Goal: Information Seeking & Learning: Learn about a topic

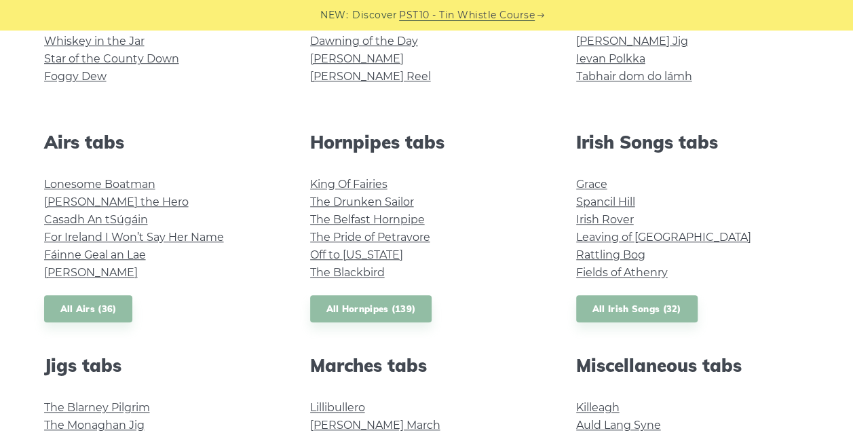
scroll to position [475, 0]
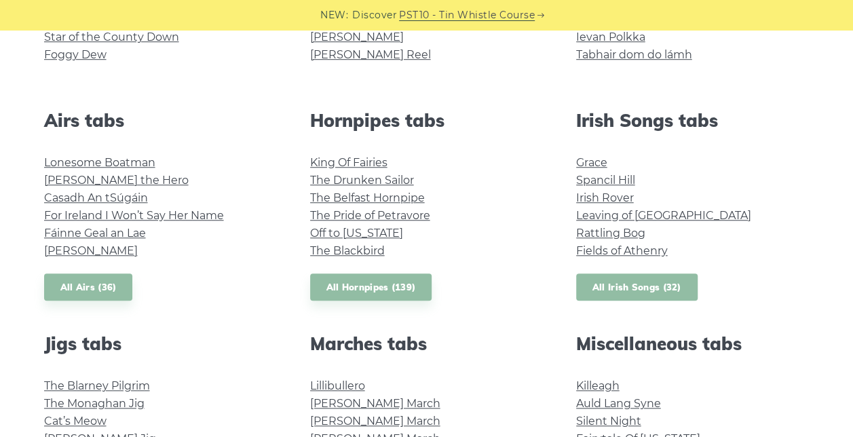
click at [610, 286] on link "All Irish Songs (32)" at bounding box center [637, 288] width 122 height 28
click at [390, 293] on link "All Hornpipes (139)" at bounding box center [371, 288] width 122 height 28
click at [72, 285] on link "All Airs (36)" at bounding box center [88, 288] width 89 height 28
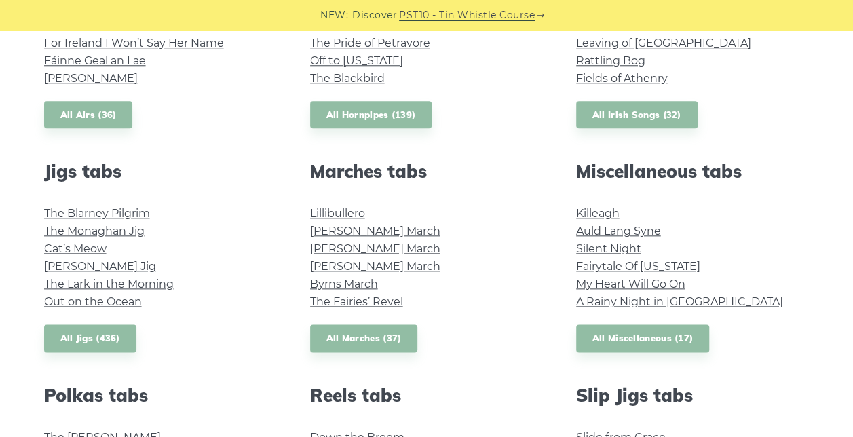
scroll to position [679, 0]
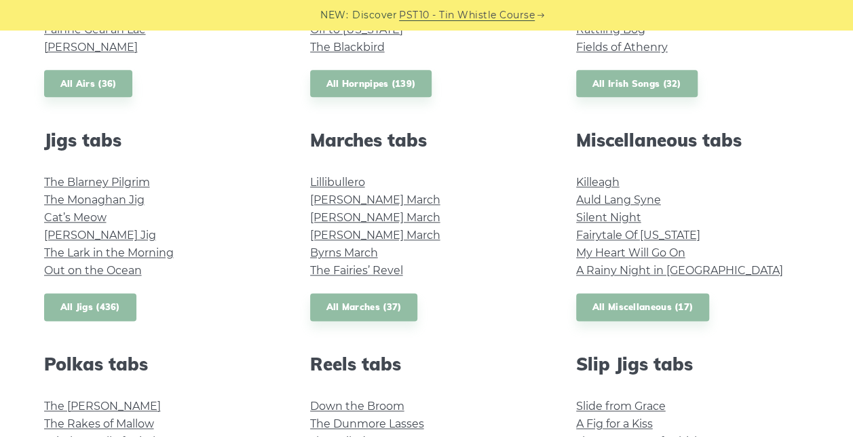
click at [88, 301] on link "All Jigs (436)" at bounding box center [90, 307] width 92 height 28
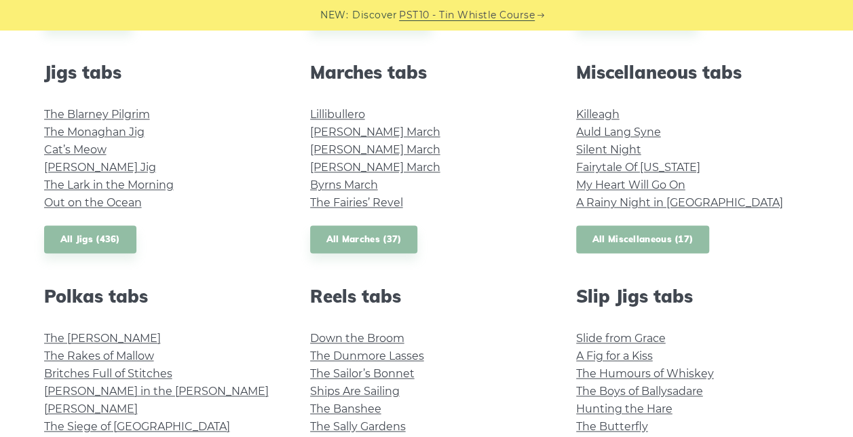
click at [625, 240] on link "All Miscellaneous (17)" at bounding box center [643, 239] width 134 height 28
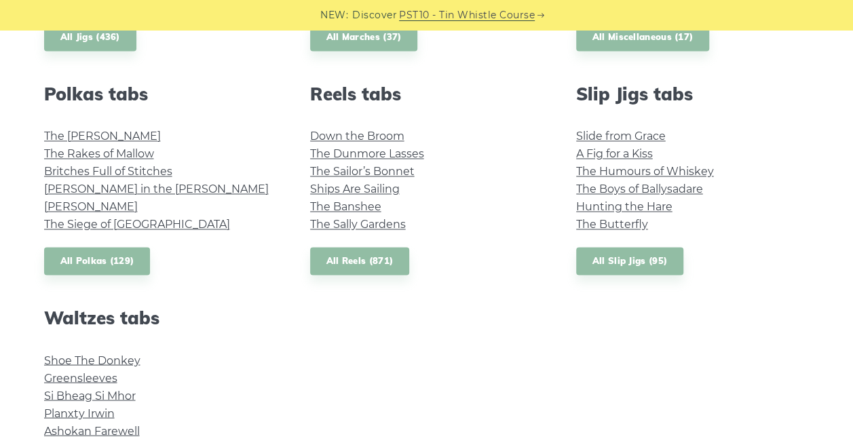
scroll to position [950, 0]
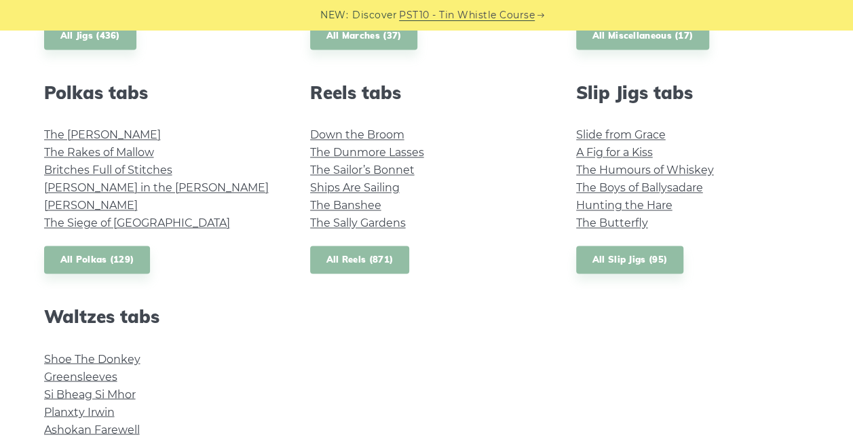
click at [363, 258] on link "All Reels (871)" at bounding box center [360, 260] width 100 height 28
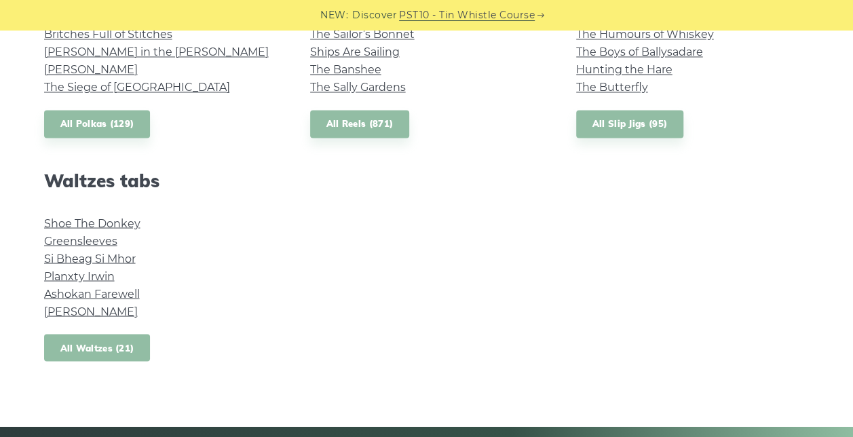
click at [115, 337] on link "All Waltzes (21)" at bounding box center [97, 348] width 107 height 28
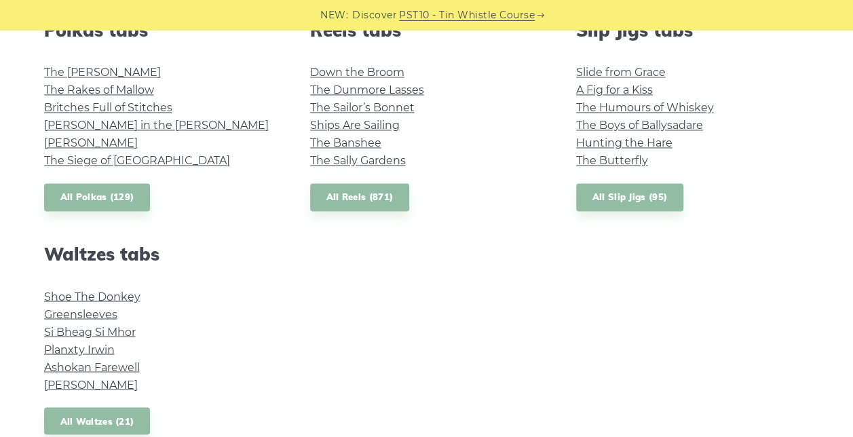
scroll to position [950, 0]
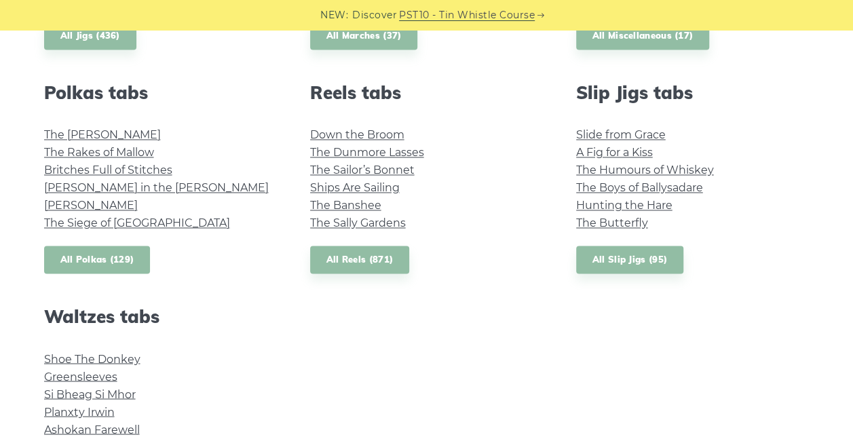
click at [122, 260] on link "All Polkas (129)" at bounding box center [97, 260] width 107 height 28
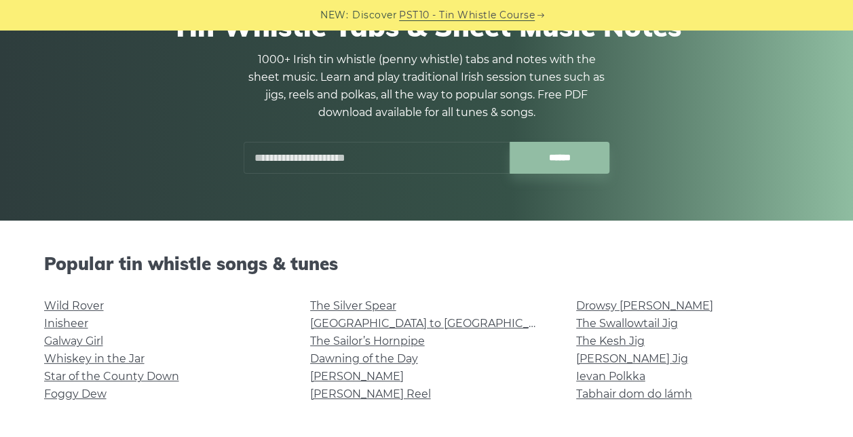
scroll to position [0, 0]
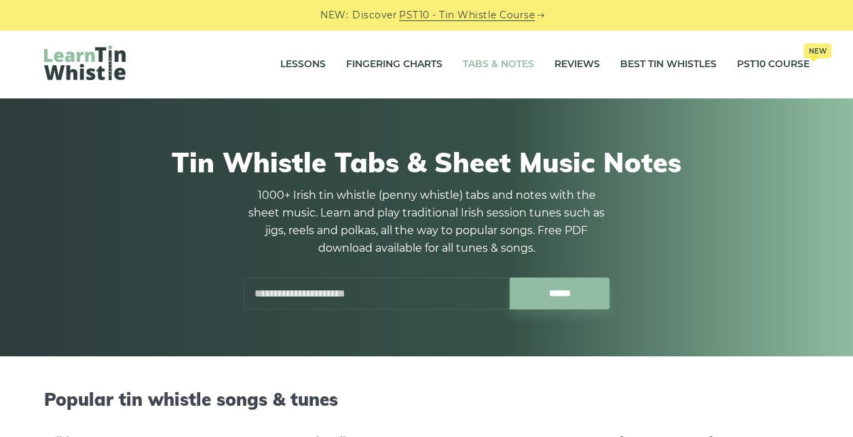
click at [362, 293] on input "text" at bounding box center [377, 294] width 266 height 32
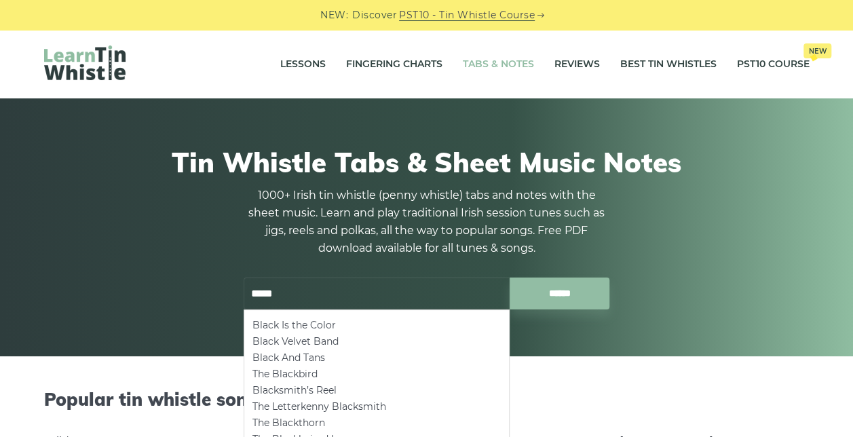
click at [510, 278] on input "******" at bounding box center [560, 294] width 100 height 32
click at [576, 289] on input "******" at bounding box center [560, 294] width 100 height 32
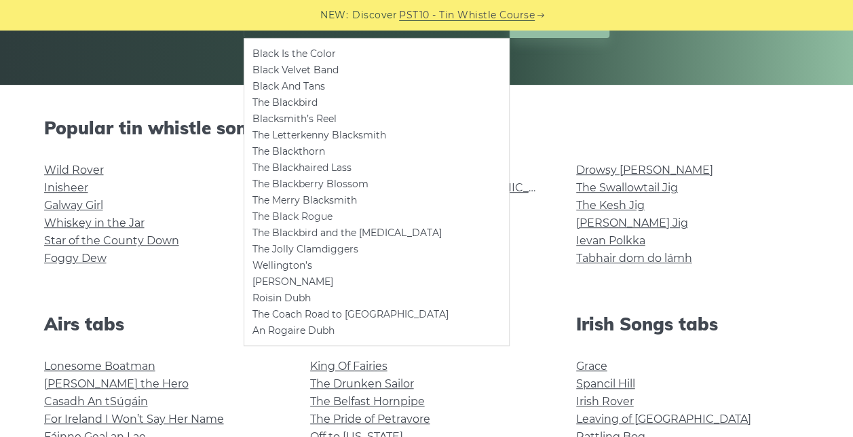
scroll to position [68, 0]
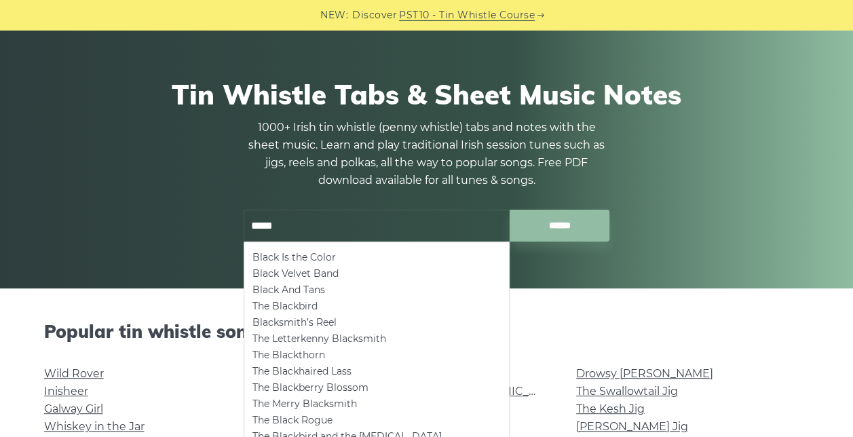
click at [371, 233] on input "*****" at bounding box center [377, 226] width 266 height 32
type input "*"
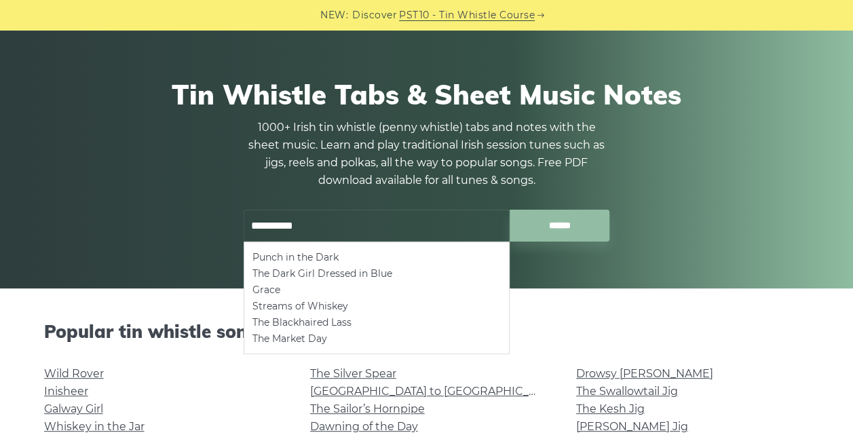
type input "**********"
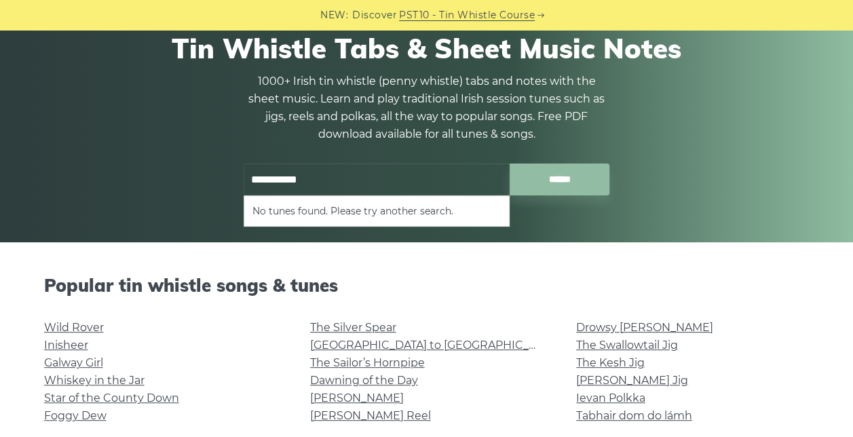
scroll to position [136, 0]
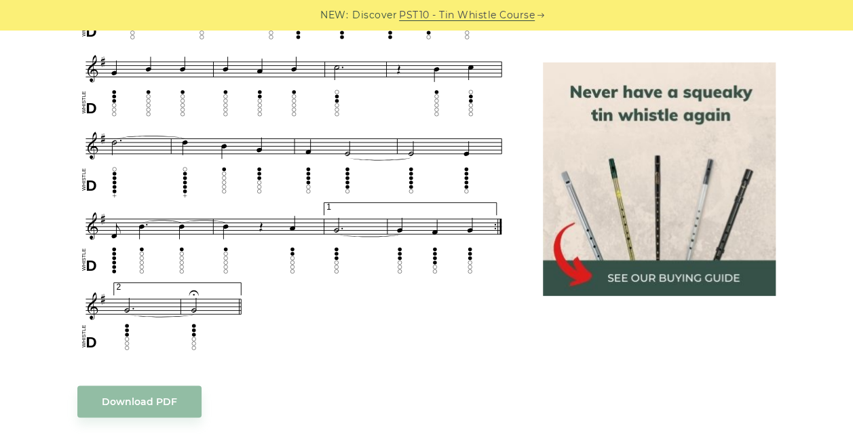
scroll to position [1018, 0]
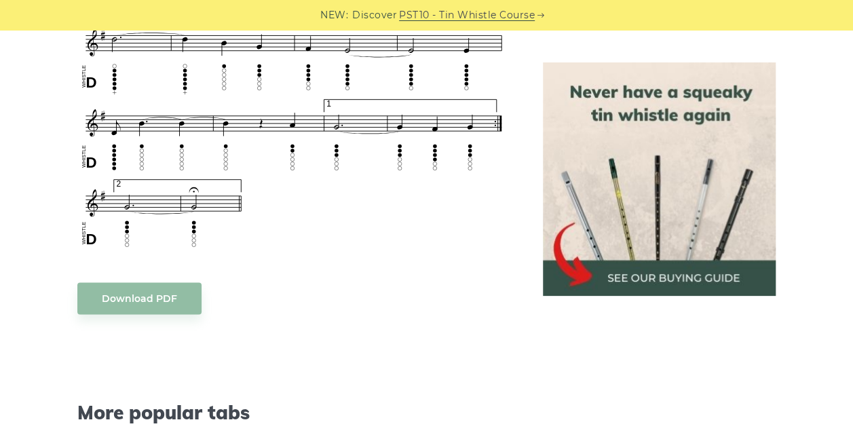
click at [145, 282] on body "NEW: Discover PST10 - Tin Whistle Course Lessons Fingering Charts Tabs & Notes …" at bounding box center [426, 268] width 853 height 2573
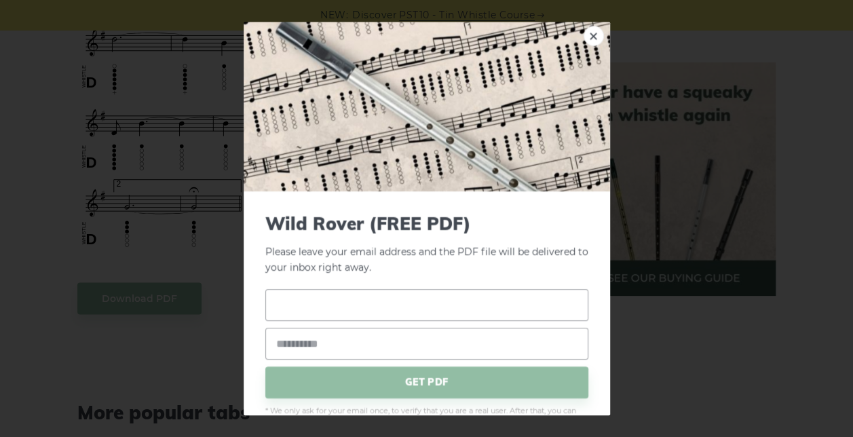
click at [358, 308] on input "text" at bounding box center [426, 305] width 323 height 32
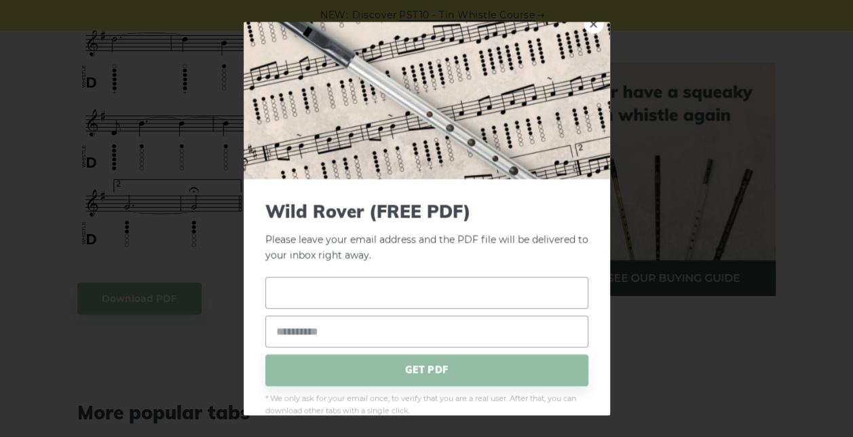
scroll to position [0, 0]
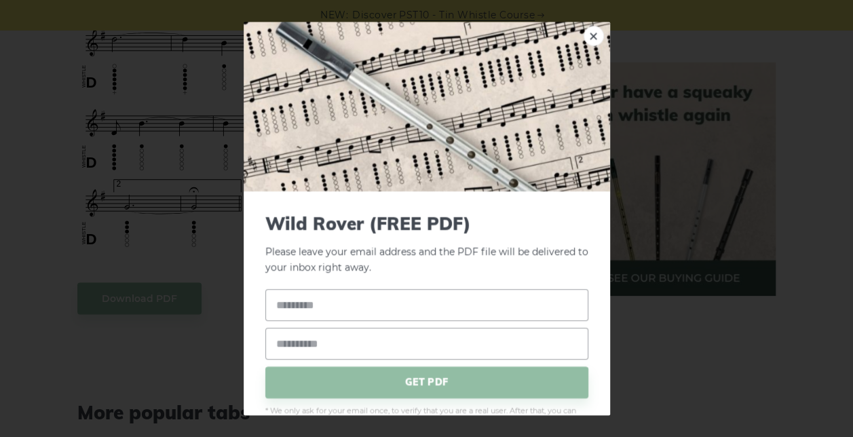
click at [351, 213] on span "Wild Rover (FREE PDF)" at bounding box center [426, 223] width 323 height 21
click at [321, 299] on input "text" at bounding box center [426, 305] width 323 height 32
type input "**********"
drag, startPoint x: 407, startPoint y: 307, endPoint x: 208, endPoint y: 301, distance: 199.7
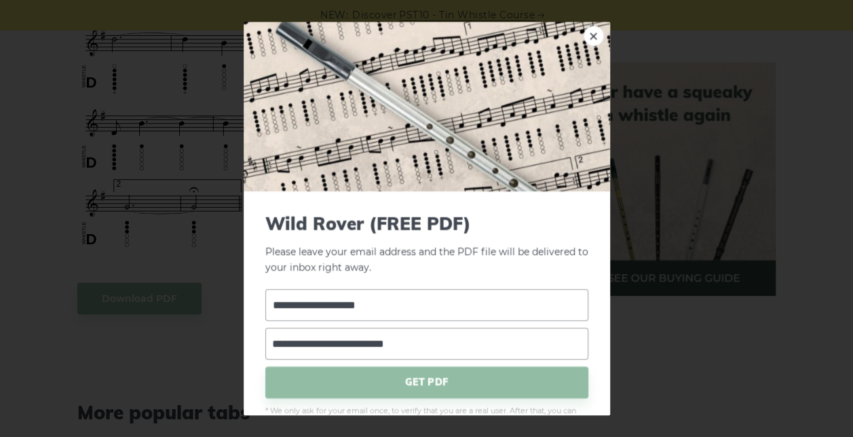
click at [208, 301] on div "**********" at bounding box center [426, 218] width 853 height 437
click at [356, 392] on span "GET PDF" at bounding box center [426, 383] width 323 height 32
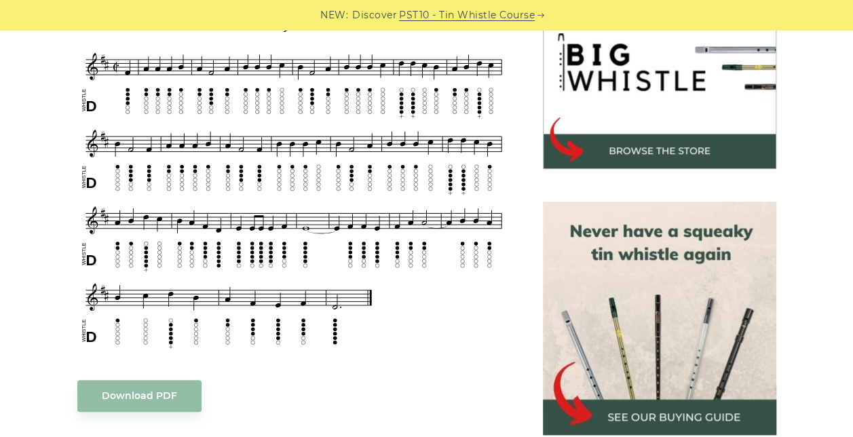
scroll to position [475, 0]
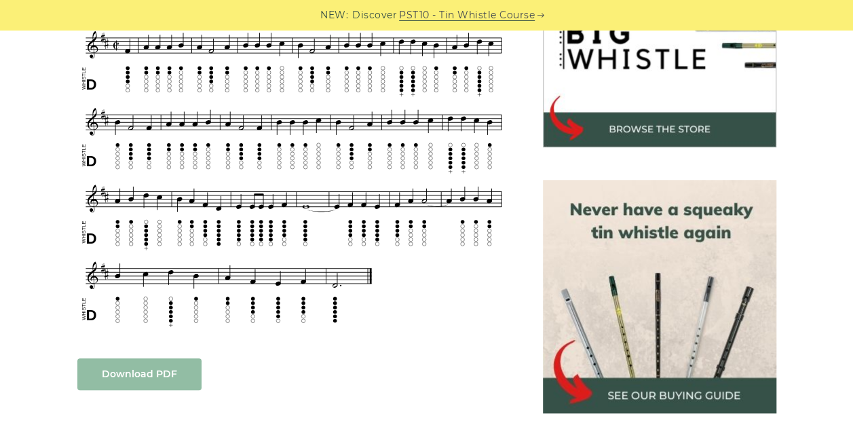
click at [150, 358] on link "Download PDF" at bounding box center [139, 374] width 124 height 32
click at [155, 358] on link "Download PDF" at bounding box center [139, 374] width 124 height 32
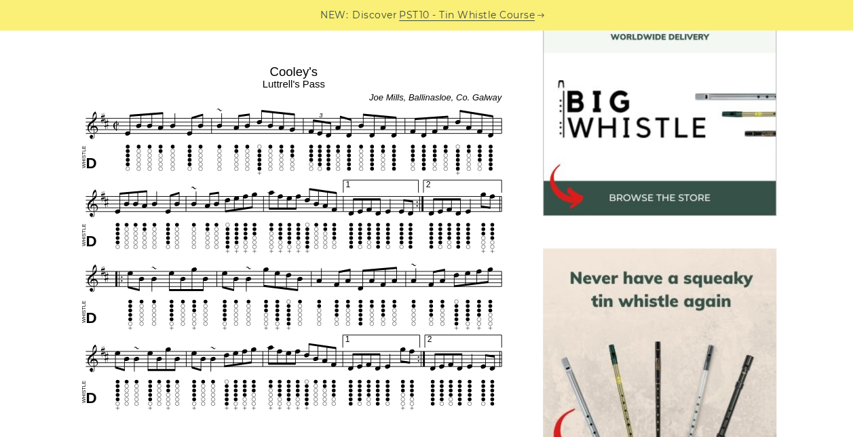
scroll to position [407, 0]
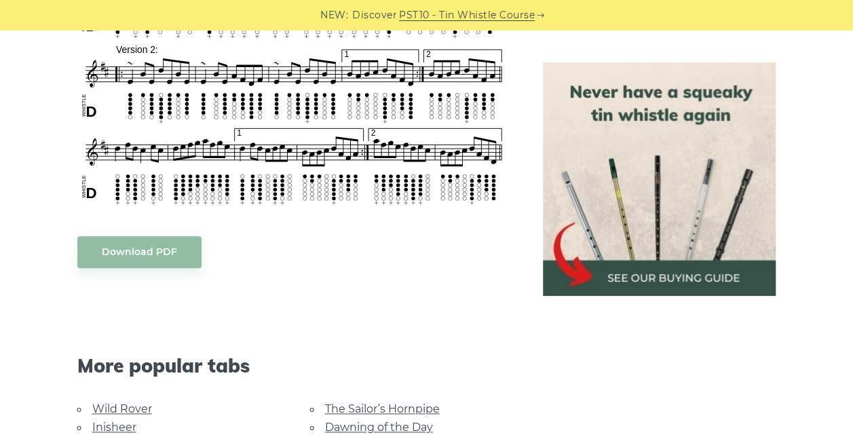
scroll to position [679, 0]
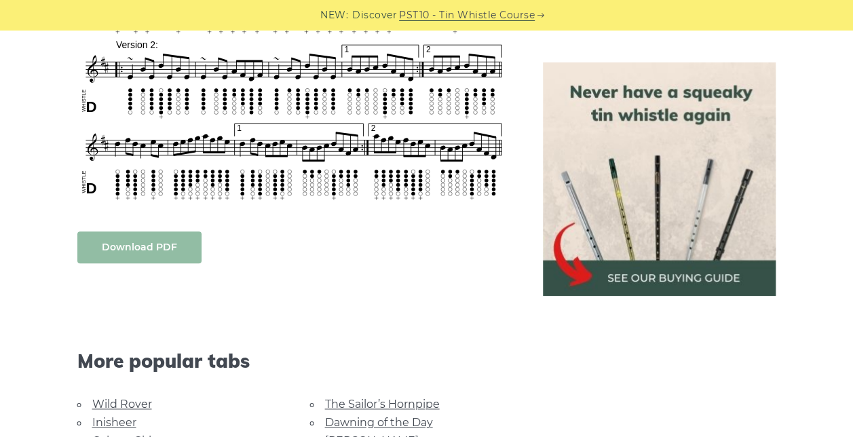
click at [160, 238] on link "Download PDF" at bounding box center [139, 247] width 124 height 32
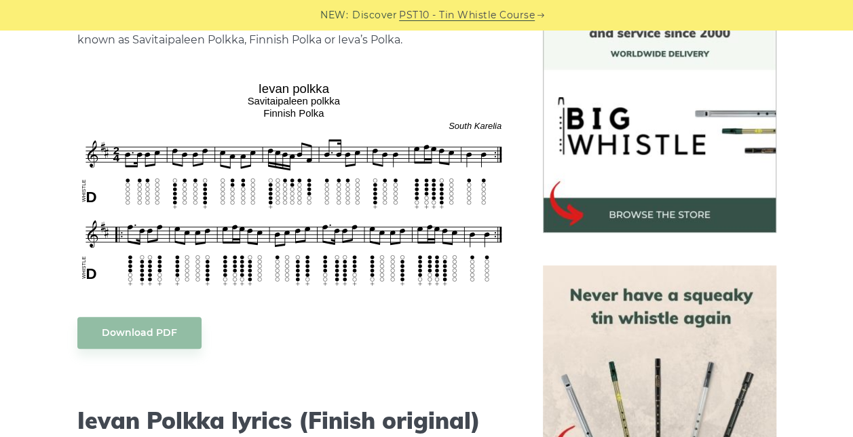
scroll to position [475, 0]
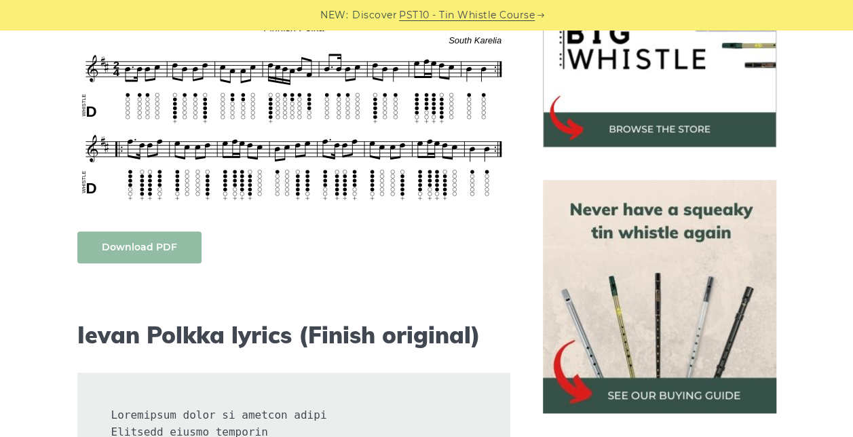
click at [155, 247] on link "Download PDF" at bounding box center [139, 247] width 124 height 32
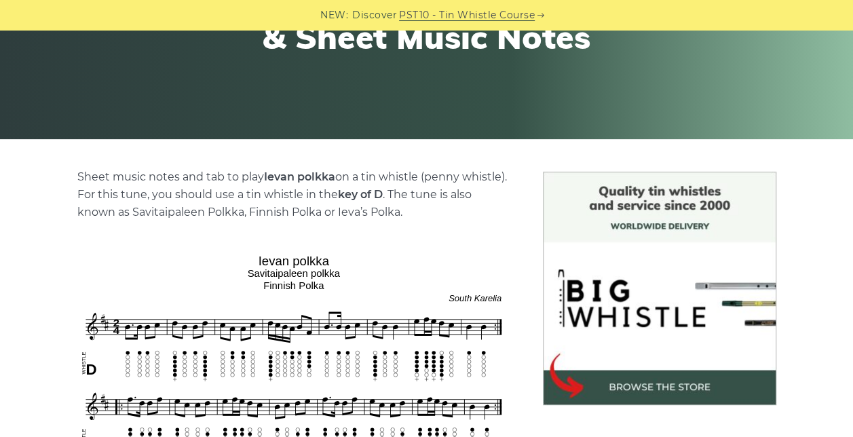
scroll to position [204, 0]
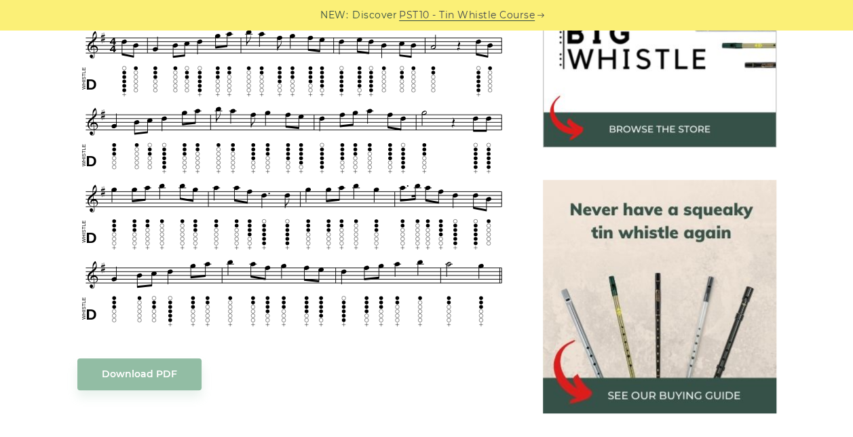
scroll to position [543, 0]
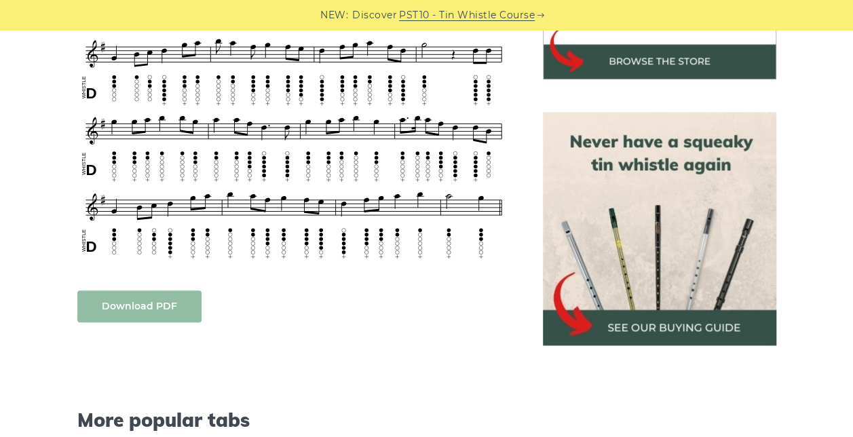
click at [151, 291] on link "Download PDF" at bounding box center [139, 307] width 124 height 32
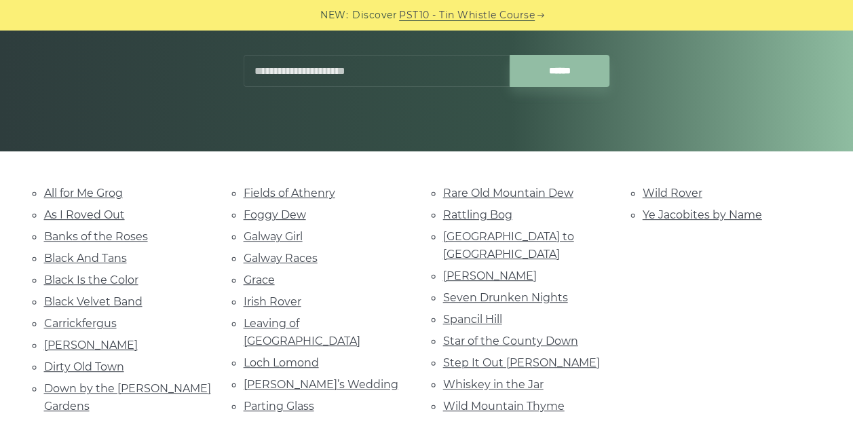
scroll to position [272, 0]
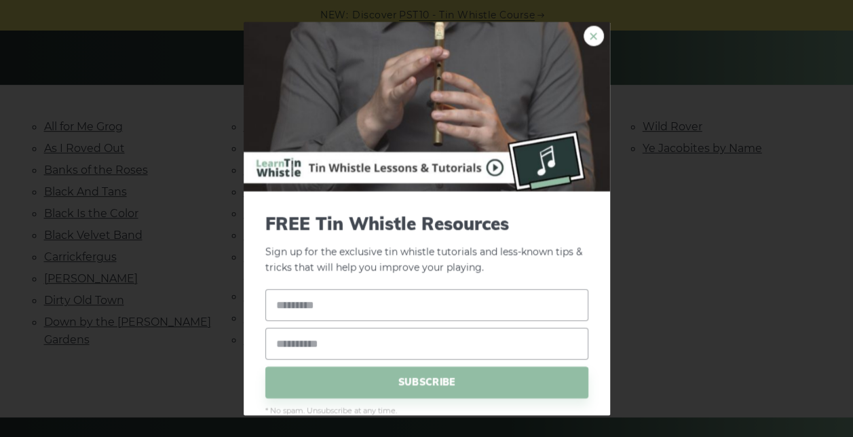
click at [589, 37] on link "×" at bounding box center [594, 36] width 20 height 20
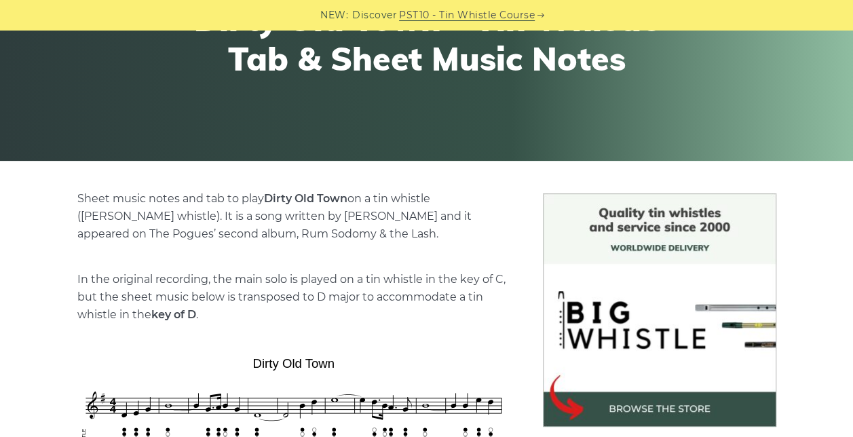
scroll to position [407, 0]
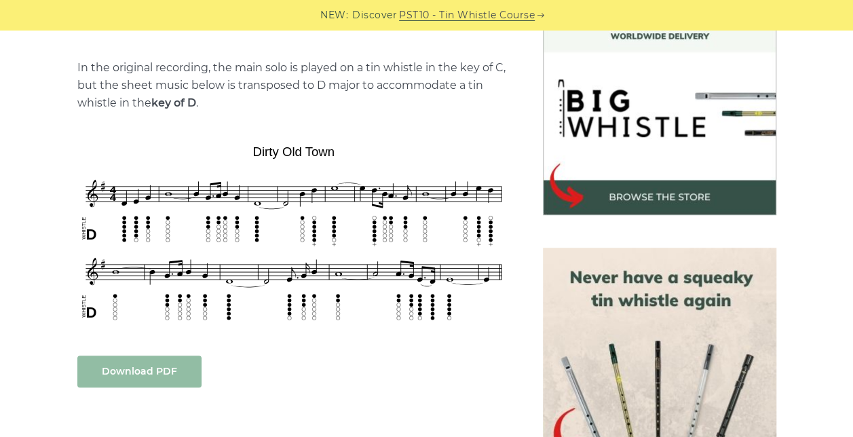
click at [169, 371] on link "Download PDF" at bounding box center [139, 372] width 124 height 32
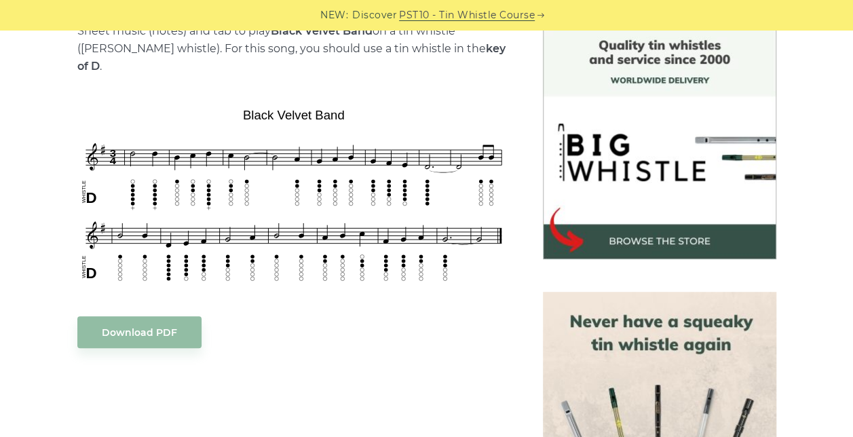
scroll to position [475, 0]
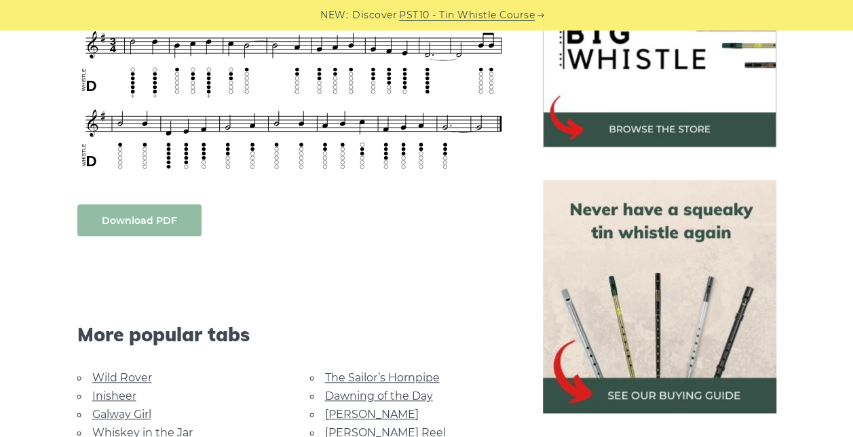
click at [147, 210] on link "Download PDF" at bounding box center [139, 220] width 124 height 32
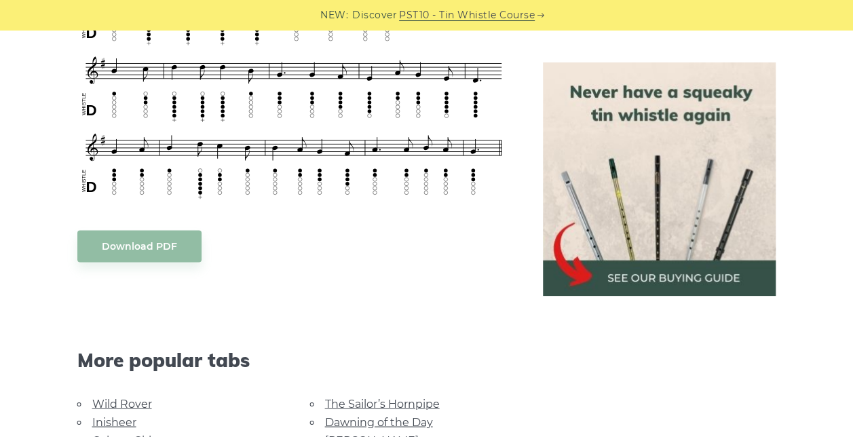
scroll to position [950, 0]
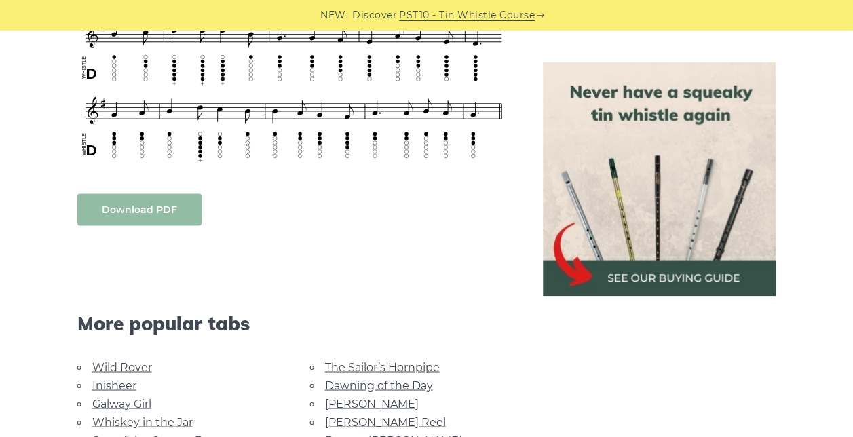
click at [144, 193] on link "Download PDF" at bounding box center [139, 209] width 124 height 32
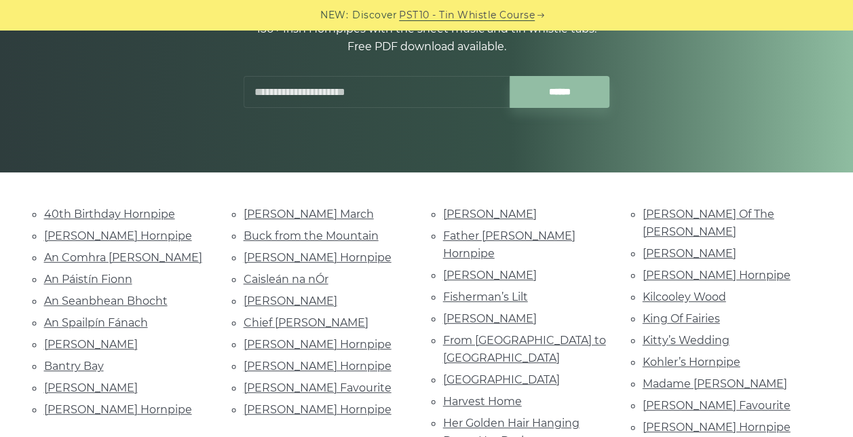
scroll to position [204, 0]
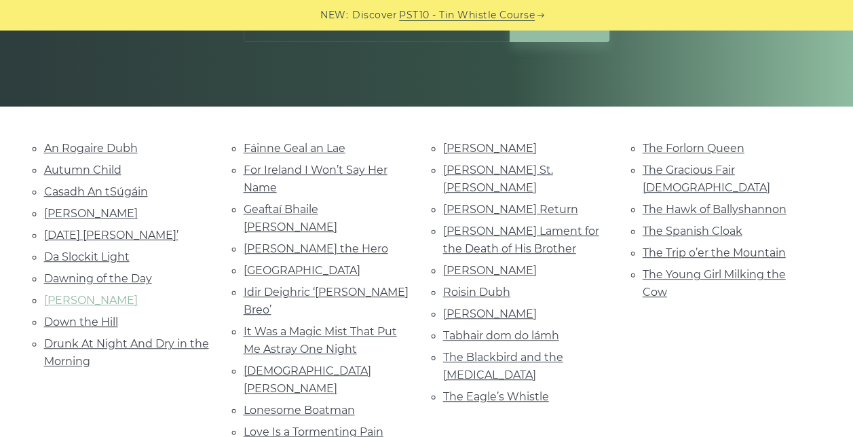
scroll to position [272, 0]
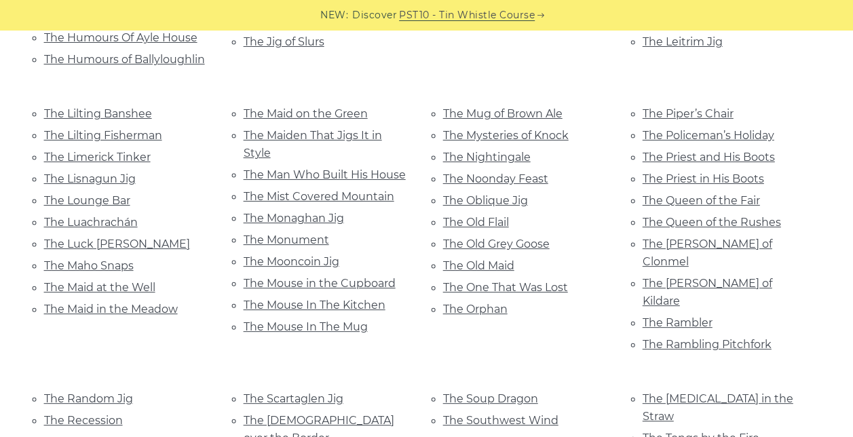
scroll to position [2579, 0]
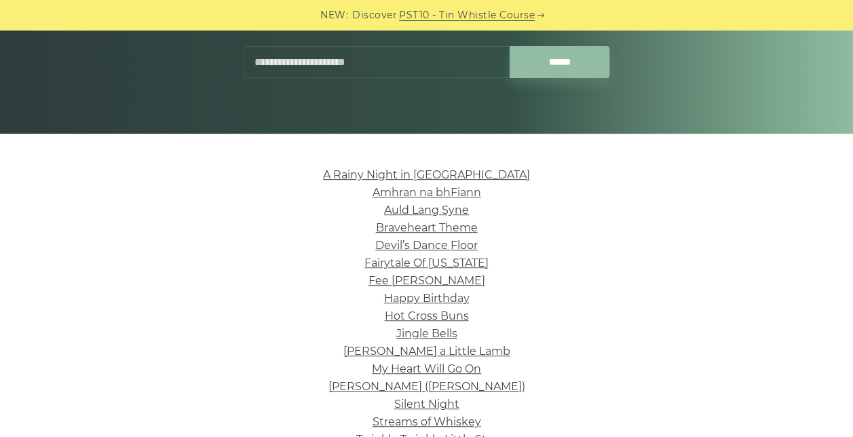
scroll to position [272, 0]
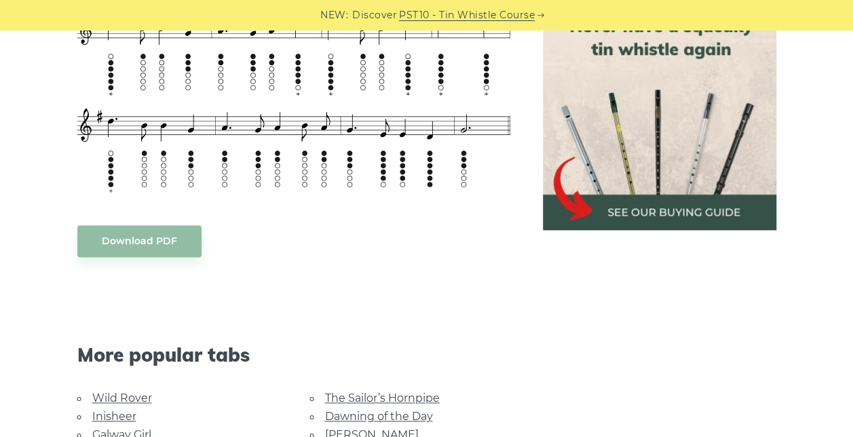
scroll to position [679, 0]
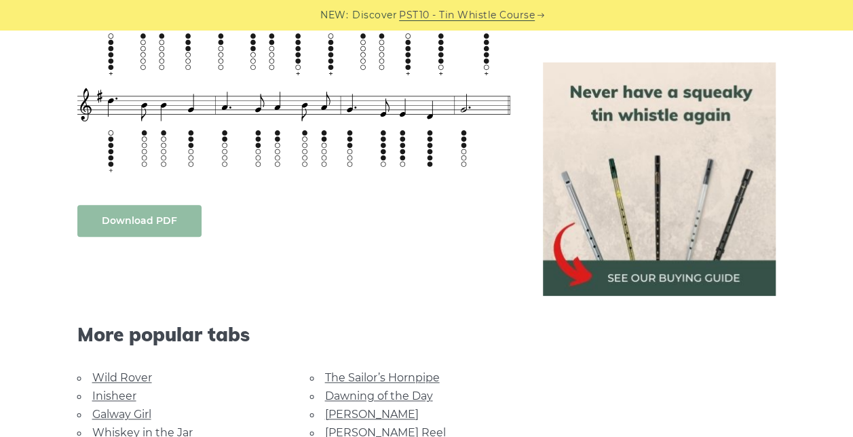
click at [167, 229] on link "Download PDF" at bounding box center [139, 221] width 124 height 32
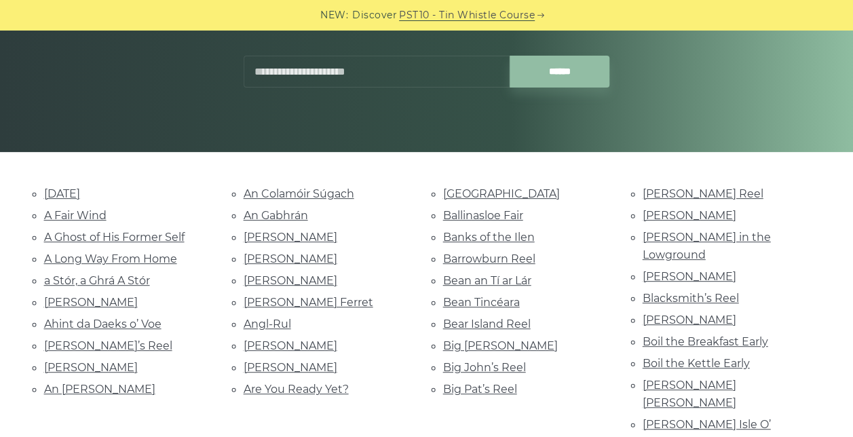
scroll to position [204, 0]
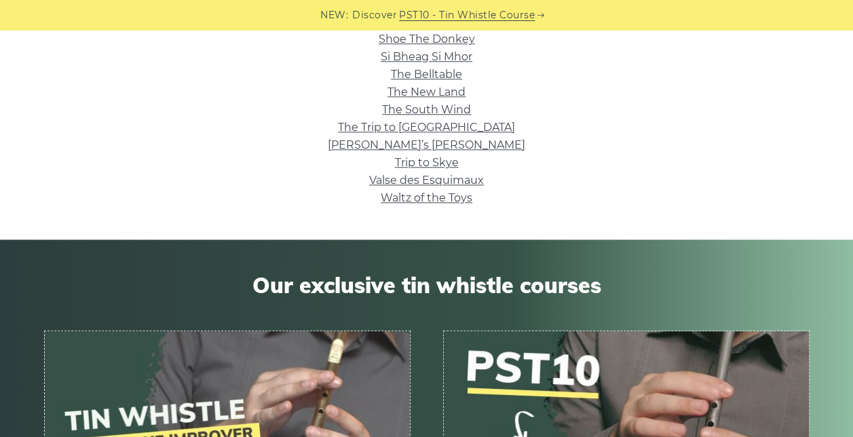
scroll to position [611, 0]
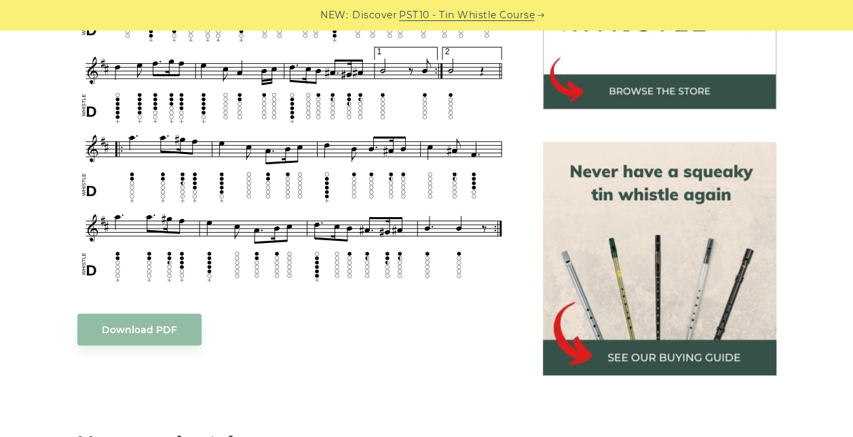
scroll to position [543, 0]
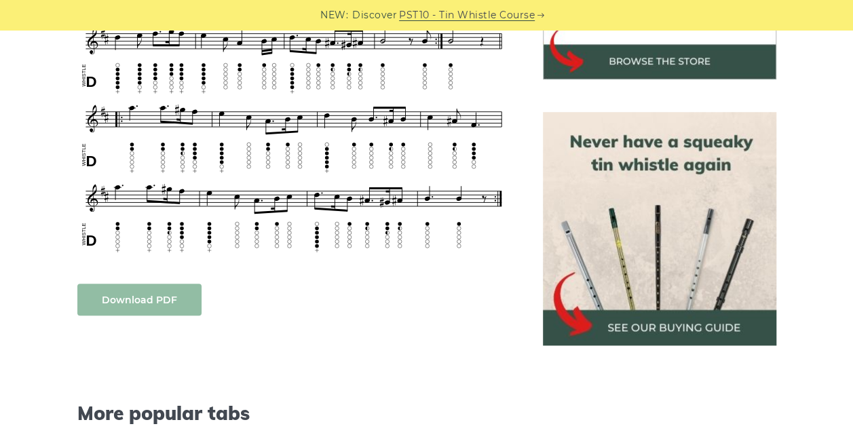
click at [130, 300] on link "Download PDF" at bounding box center [139, 300] width 124 height 32
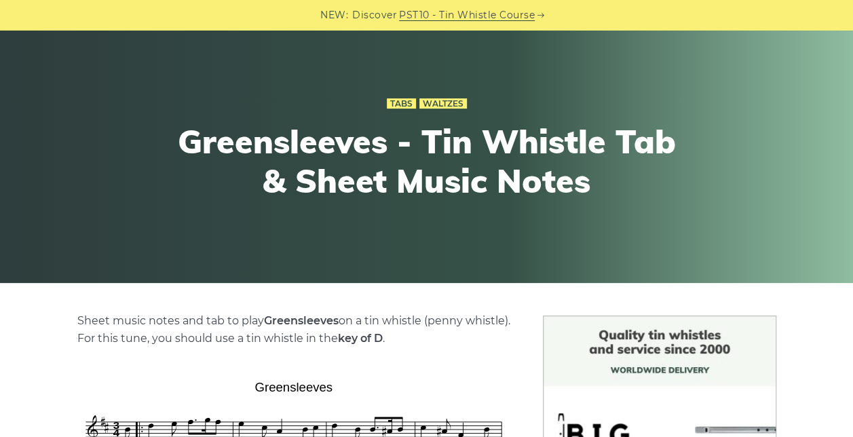
scroll to position [0, 0]
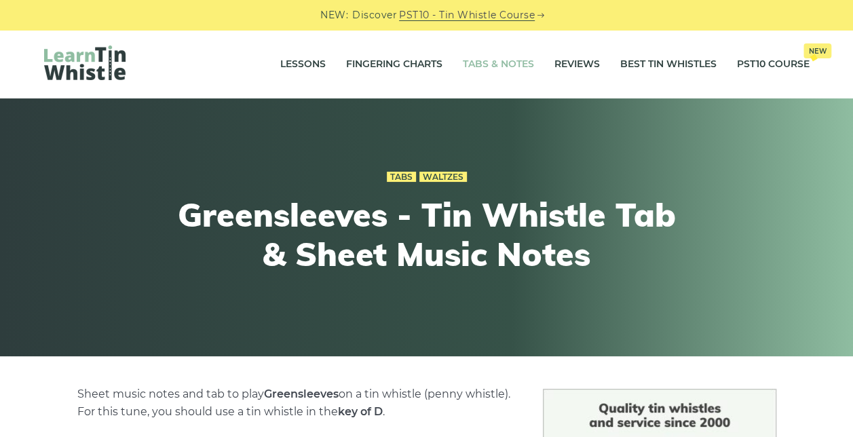
click at [474, 64] on link "Tabs & Notes" at bounding box center [498, 65] width 71 height 34
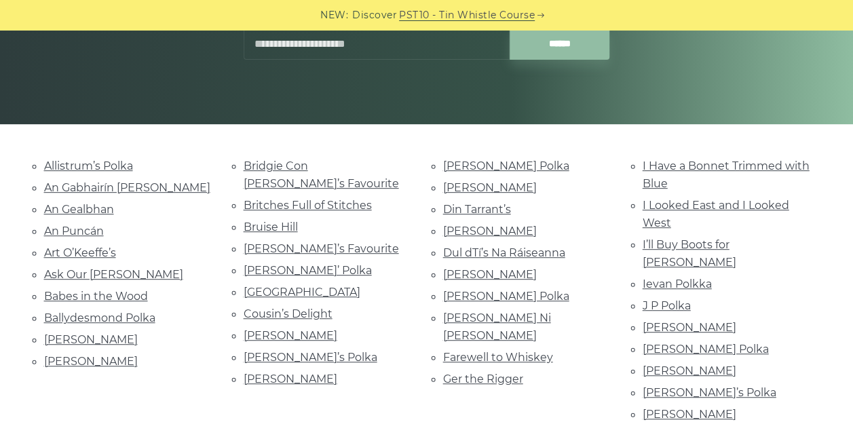
scroll to position [204, 0]
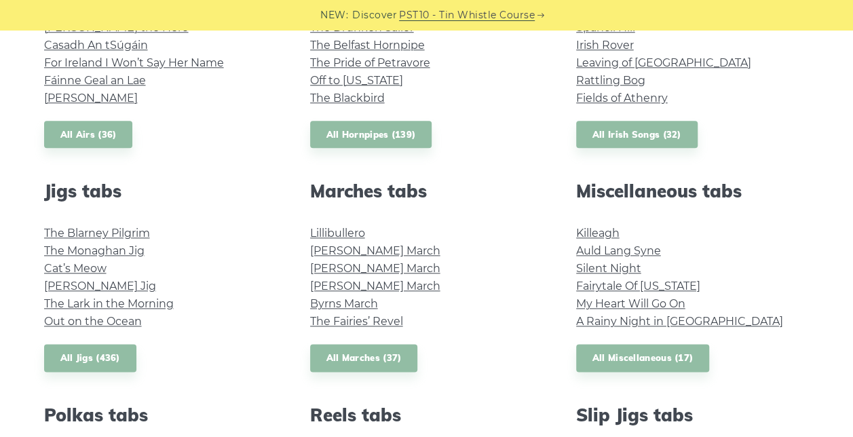
scroll to position [679, 0]
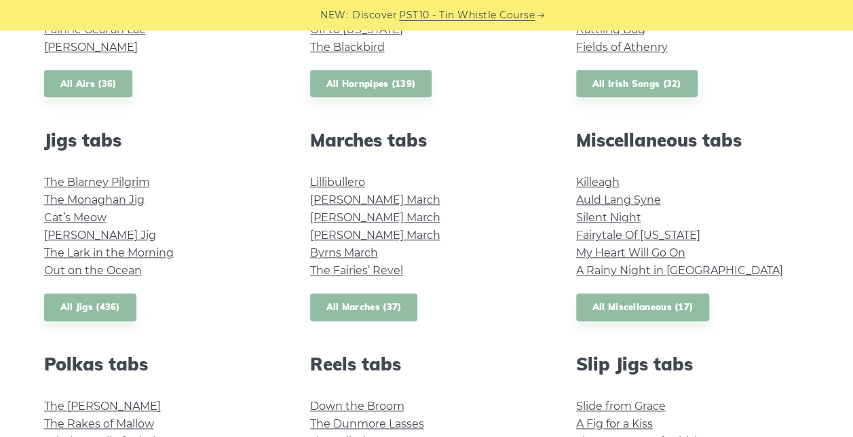
click at [366, 310] on link "All Marches (37)" at bounding box center [364, 307] width 108 height 28
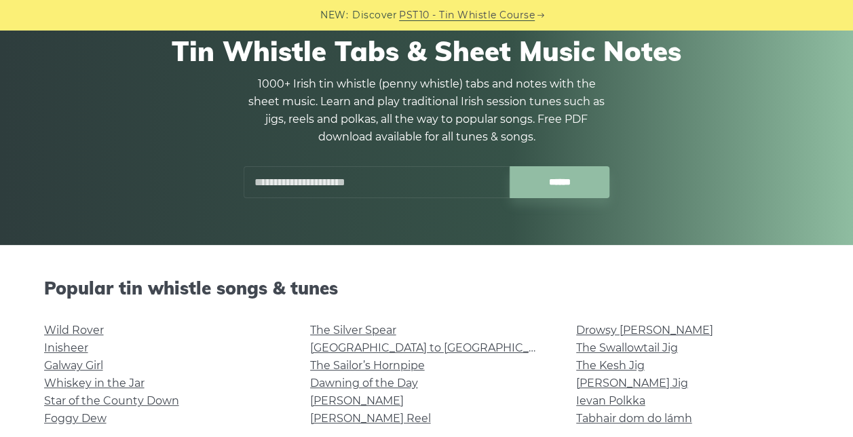
scroll to position [0, 0]
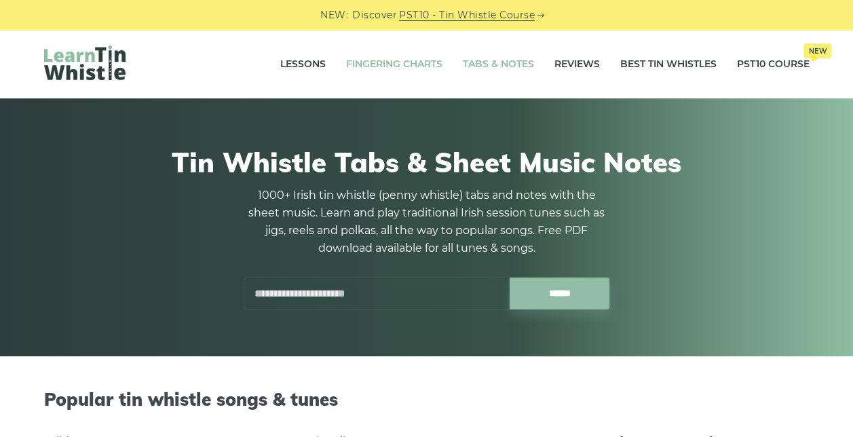
click at [383, 60] on link "Fingering Charts" at bounding box center [394, 65] width 96 height 34
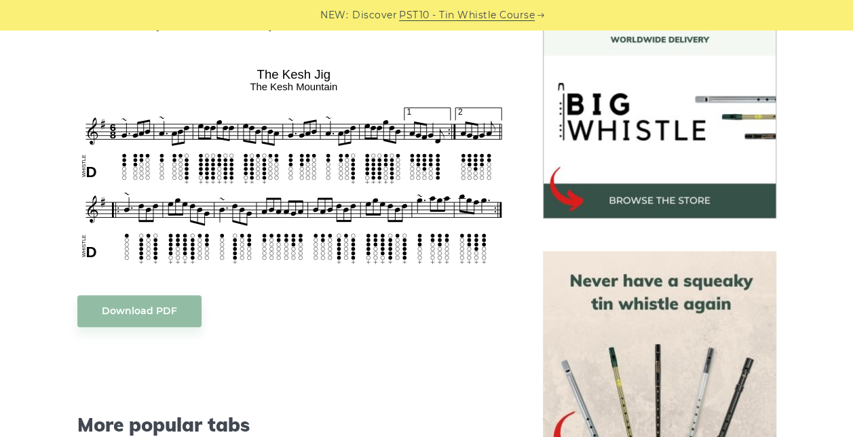
scroll to position [407, 0]
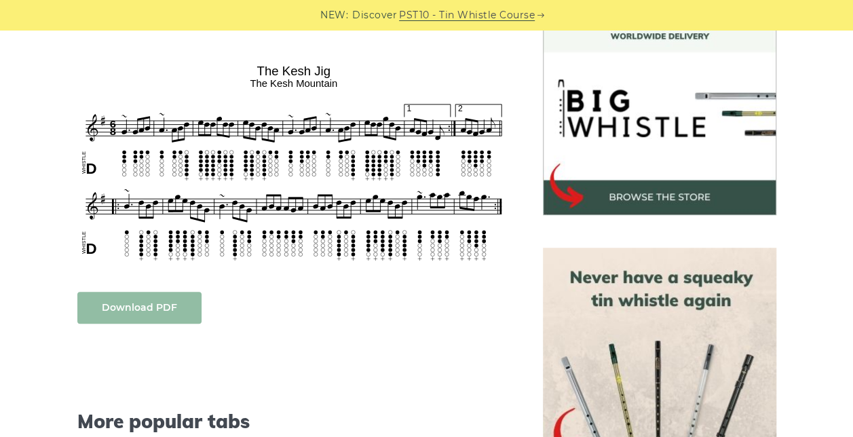
click at [183, 299] on link "Download PDF" at bounding box center [139, 308] width 124 height 32
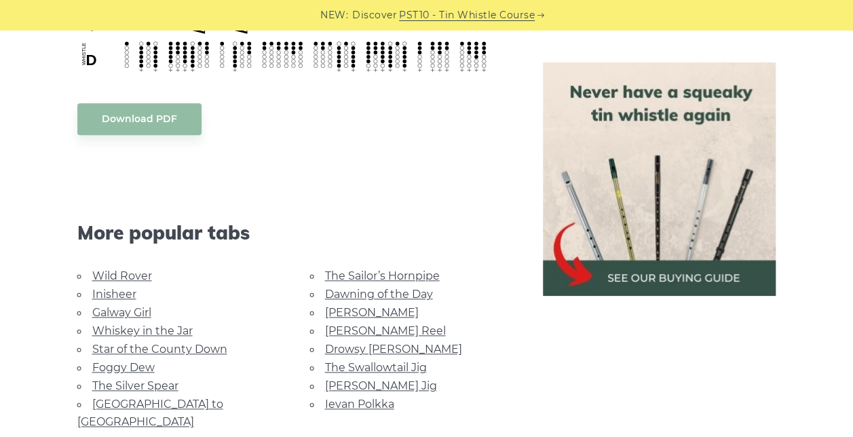
scroll to position [679, 0]
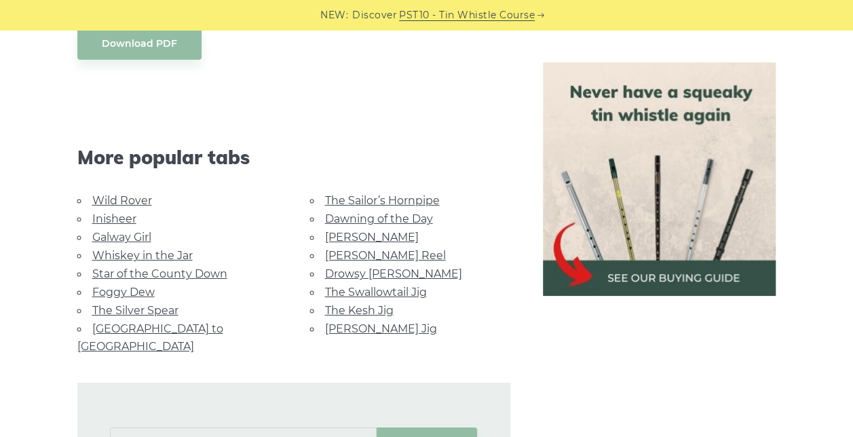
scroll to position [2172, 0]
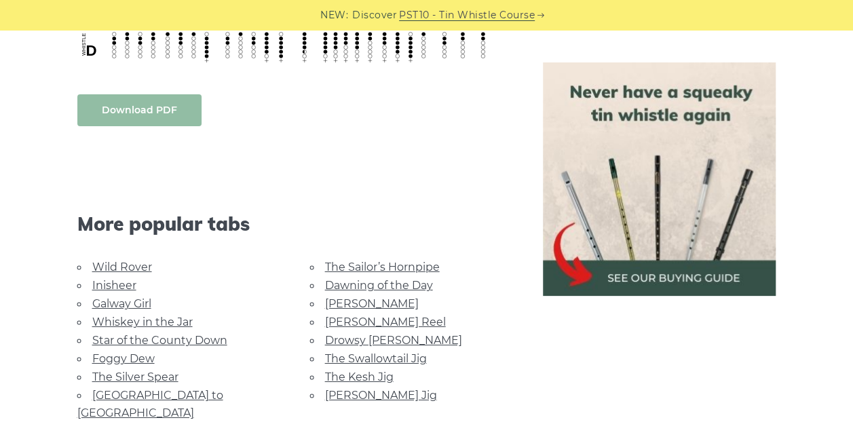
click at [164, 97] on link "Download PDF" at bounding box center [139, 110] width 124 height 32
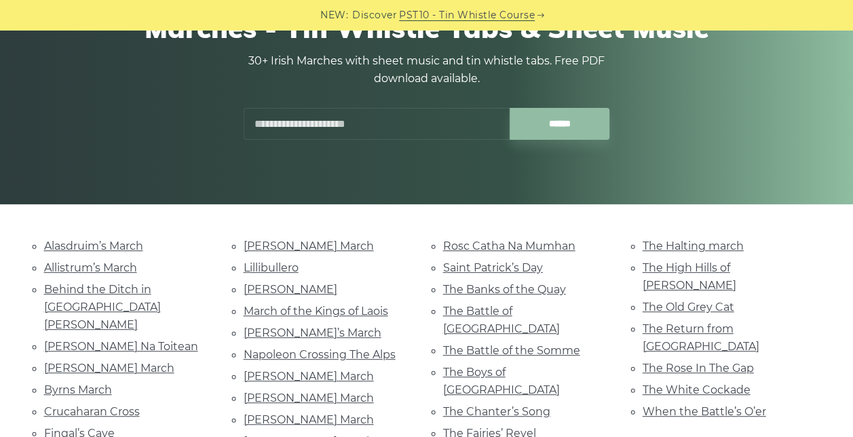
scroll to position [272, 0]
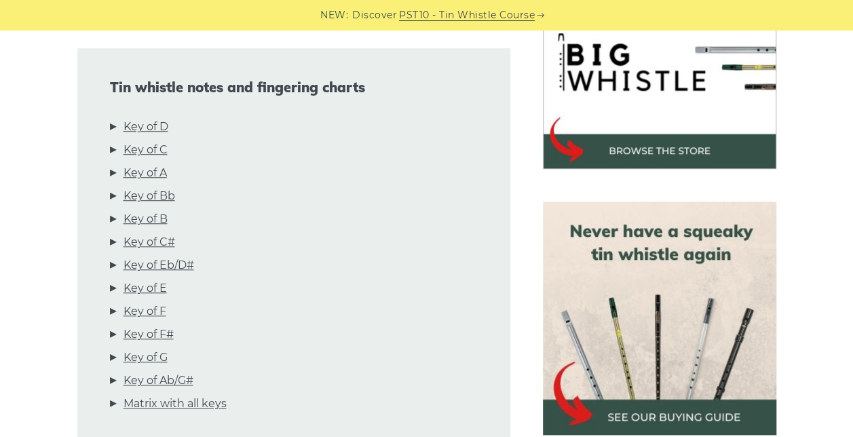
scroll to position [475, 0]
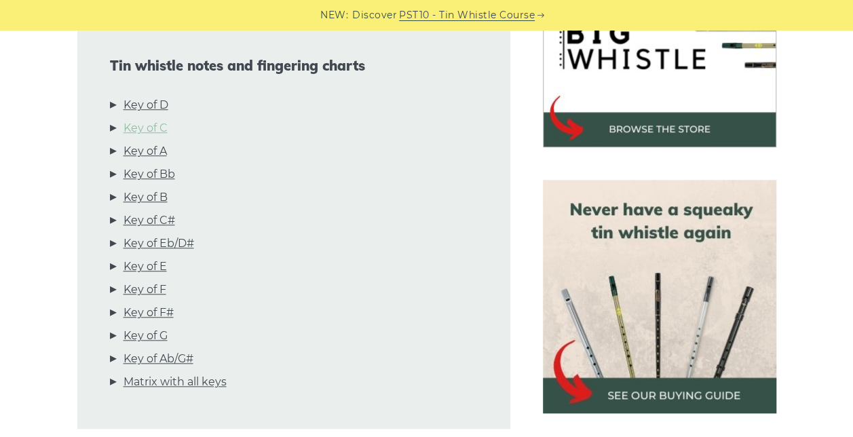
click at [159, 126] on link "Key of C" at bounding box center [146, 128] width 44 height 18
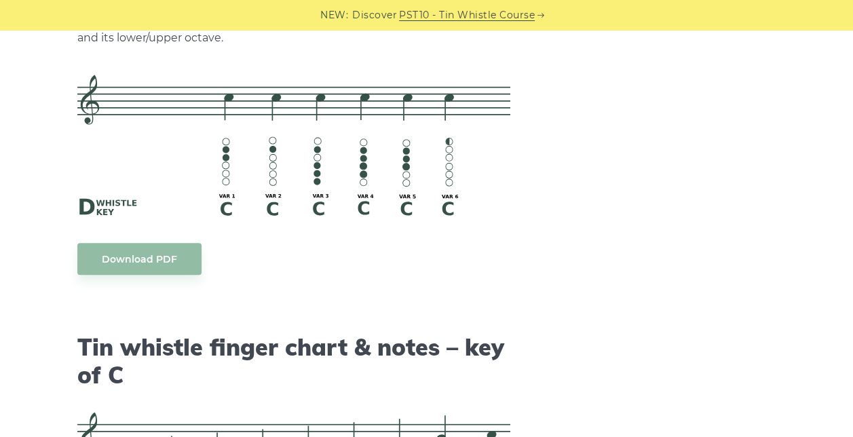
scroll to position [0, 0]
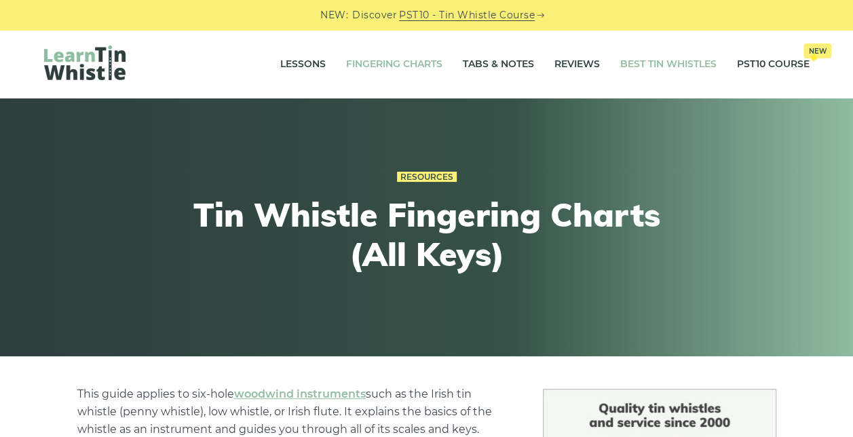
click at [642, 60] on link "Best Tin Whistles" at bounding box center [668, 65] width 96 height 34
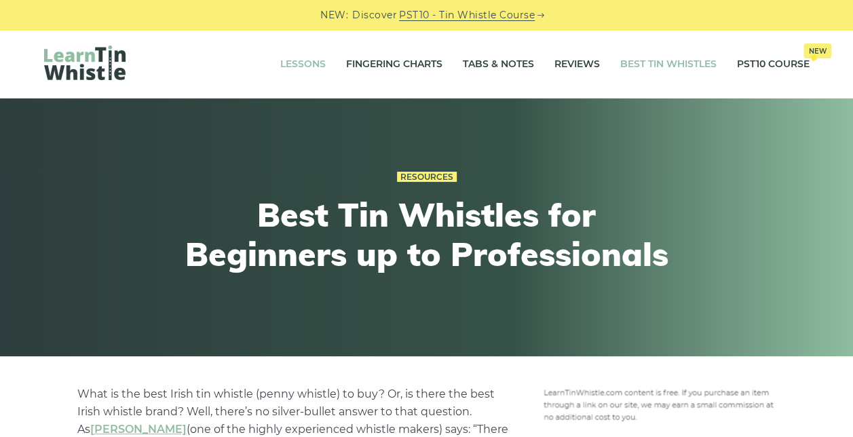
click at [304, 64] on link "Lessons" at bounding box center [302, 65] width 45 height 34
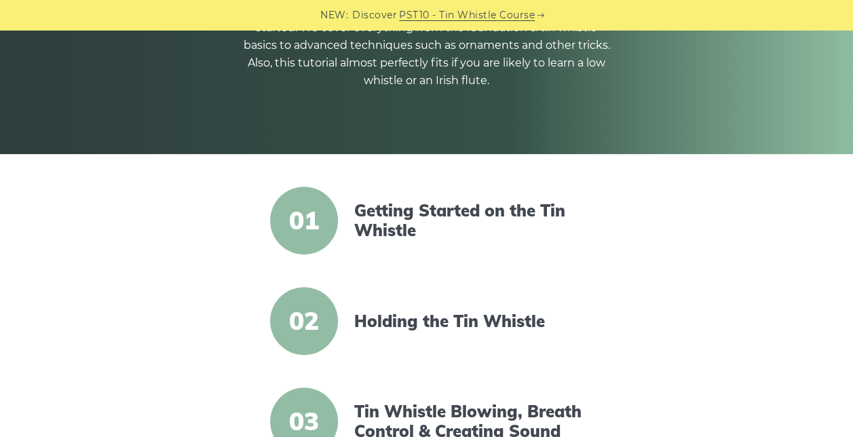
scroll to position [204, 0]
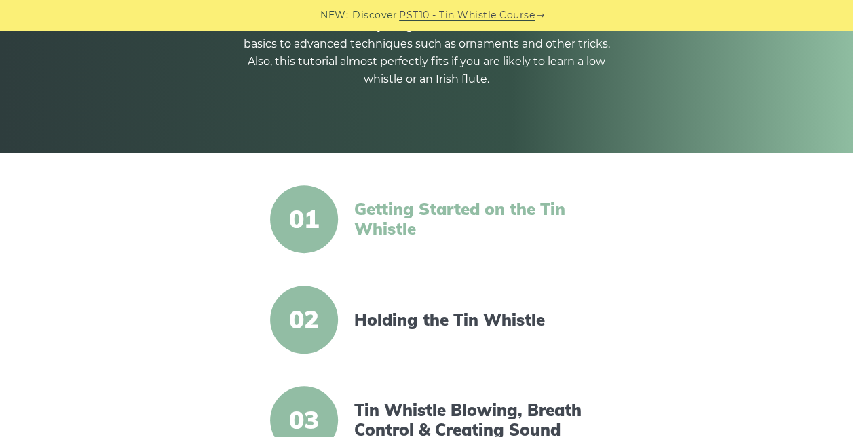
click at [411, 206] on link "Getting Started on the Tin Whistle" at bounding box center [471, 219] width 234 height 39
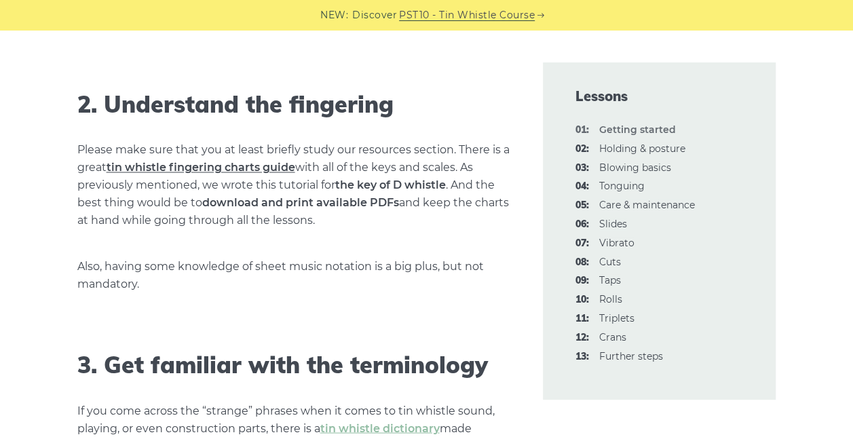
scroll to position [1086, 0]
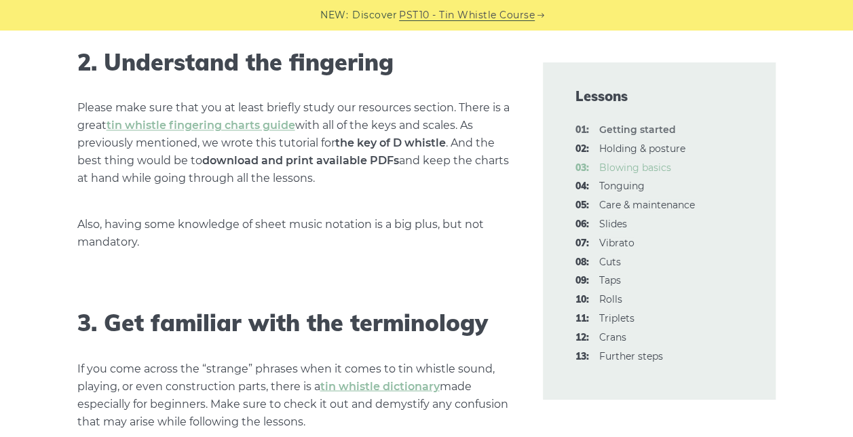
click at [613, 166] on link "03: Blowing basics" at bounding box center [635, 168] width 72 height 12
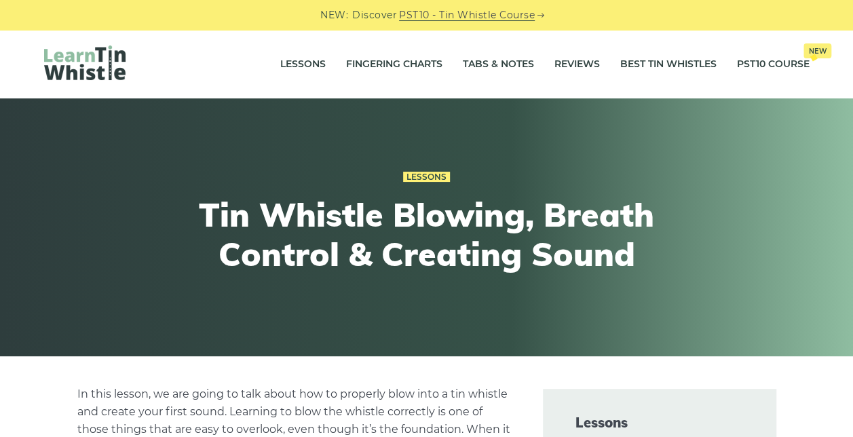
scroll to position [407, 0]
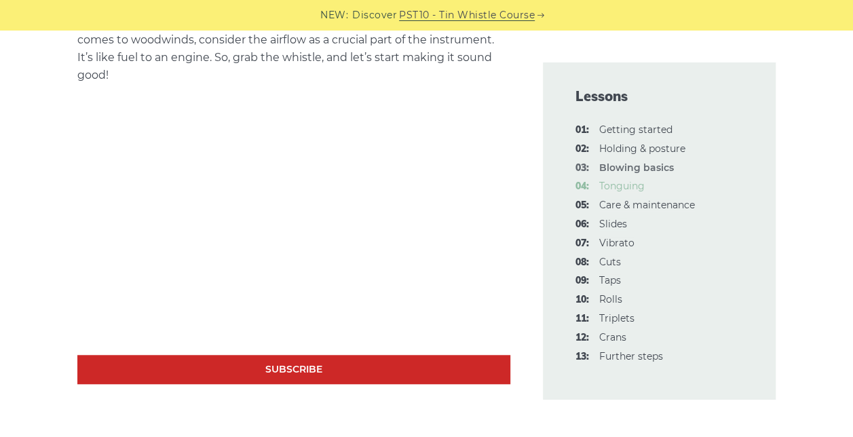
click at [625, 187] on link "04: Tonguing" at bounding box center [621, 186] width 45 height 12
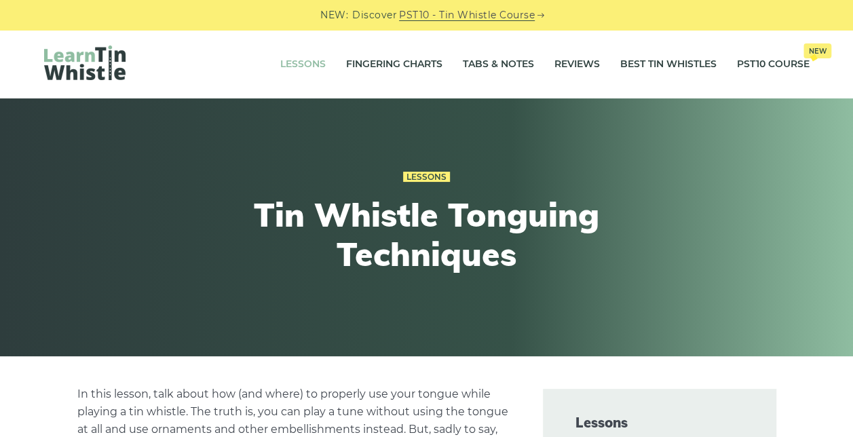
click at [302, 58] on link "Lessons" at bounding box center [302, 65] width 45 height 34
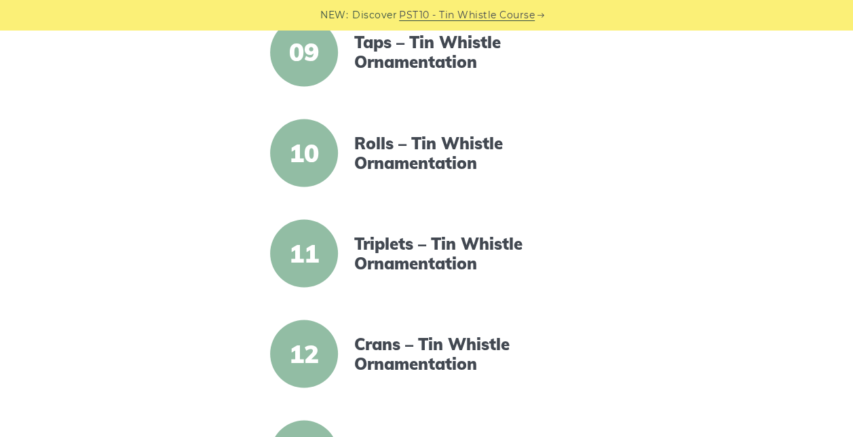
scroll to position [747, 0]
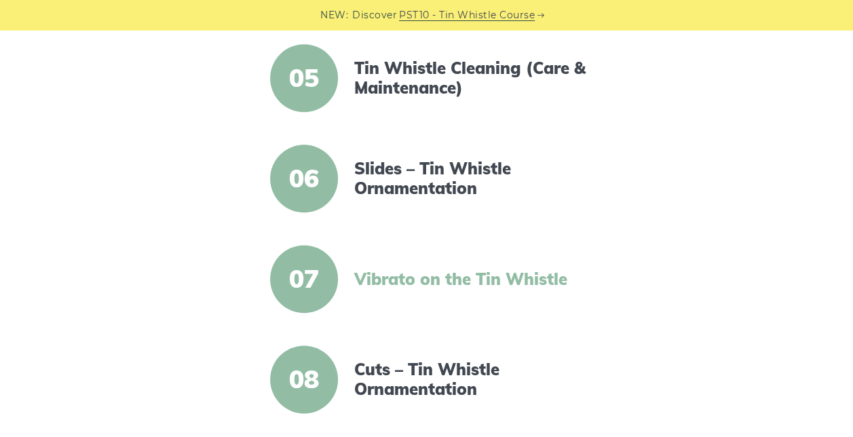
click at [388, 278] on link "Vibrato on the Tin Whistle" at bounding box center [471, 279] width 234 height 20
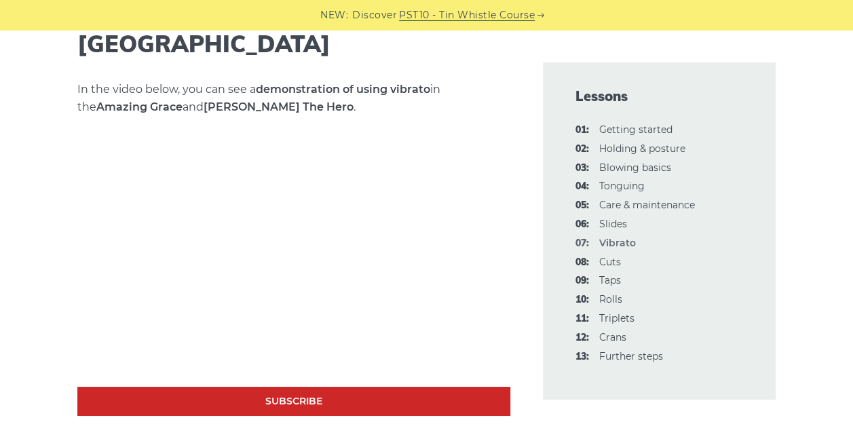
scroll to position [2240, 0]
